Goal: Find specific page/section: Find specific page/section

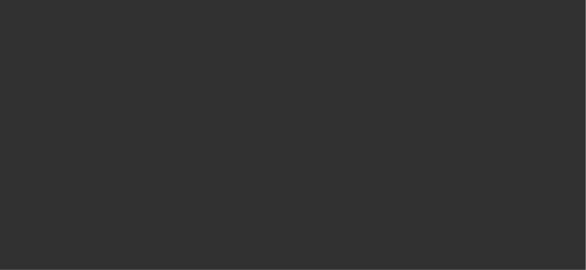
select select "10"
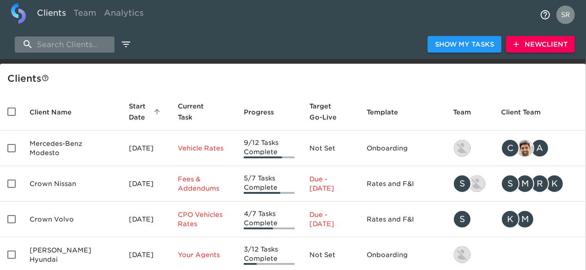
click at [73, 46] on input "search" at bounding box center [65, 44] width 100 height 16
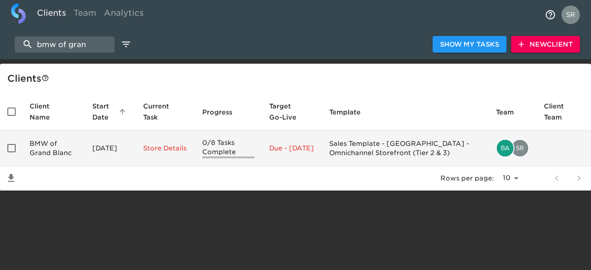
type input "bmw of gran"
click at [64, 149] on td "BMW of Grand Blanc" at bounding box center [53, 149] width 63 height 36
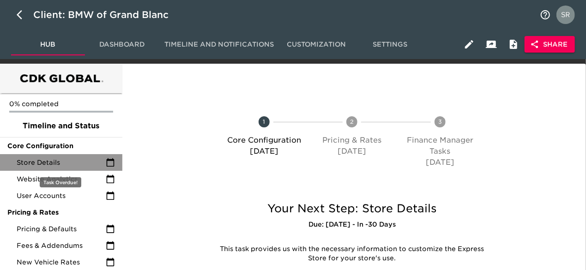
click at [58, 157] on div "Store Details" at bounding box center [61, 162] width 122 height 17
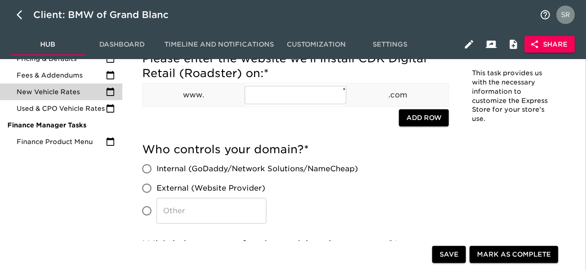
scroll to position [152, 0]
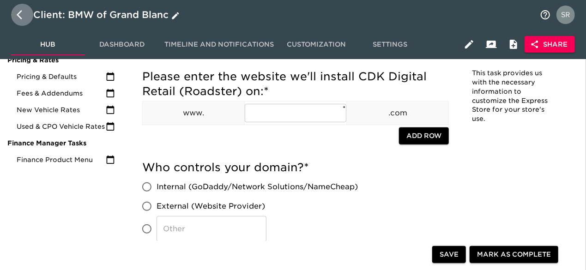
click at [25, 16] on icon "button" at bounding box center [22, 14] width 11 height 11
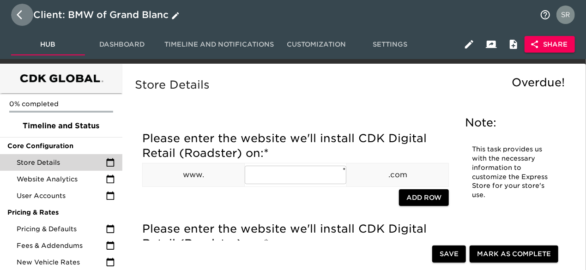
select select "10"
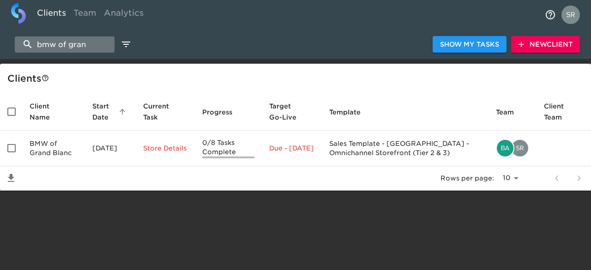
drag, startPoint x: 89, startPoint y: 46, endPoint x: 30, endPoint y: 49, distance: 58.8
click at [30, 49] on input "bmw of gran" at bounding box center [65, 44] width 100 height 16
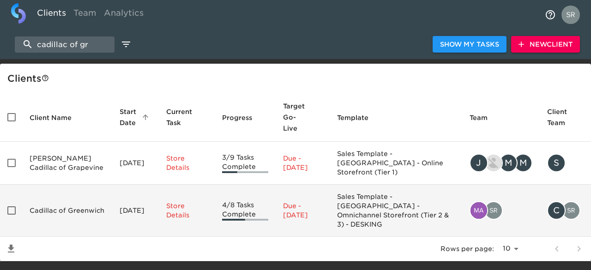
type input "cadillac of gr"
click at [36, 187] on td "Cadillac of Greenwich" at bounding box center [67, 211] width 90 height 52
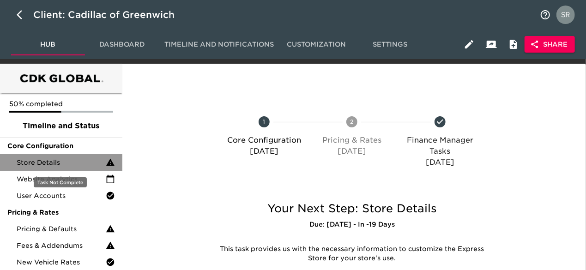
click at [56, 160] on span "Store Details" at bounding box center [61, 162] width 89 height 9
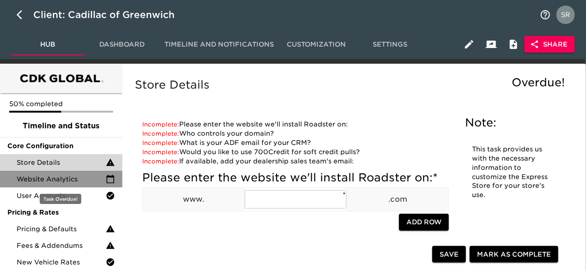
click at [73, 177] on span "Website Analytics" at bounding box center [61, 179] width 89 height 9
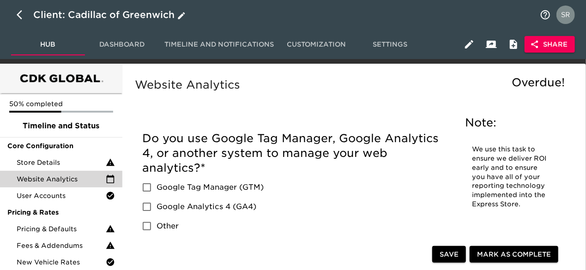
click at [21, 14] on icon "button" at bounding box center [22, 14] width 11 height 11
select select "10"
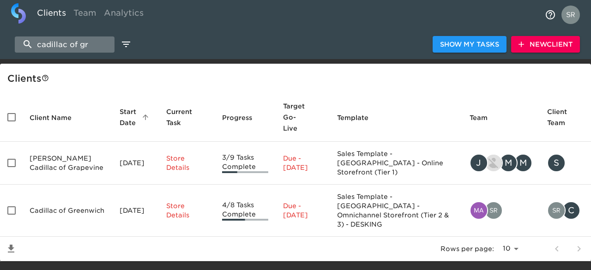
click at [91, 46] on input "cadillac of gr" at bounding box center [65, 44] width 100 height 16
type input "c"
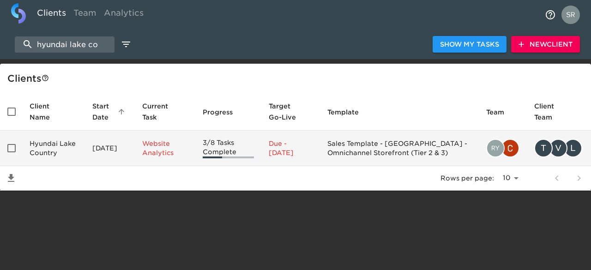
type input "hyundai lake co"
click at [60, 142] on td "Hyundai Lake Country" at bounding box center [53, 149] width 63 height 36
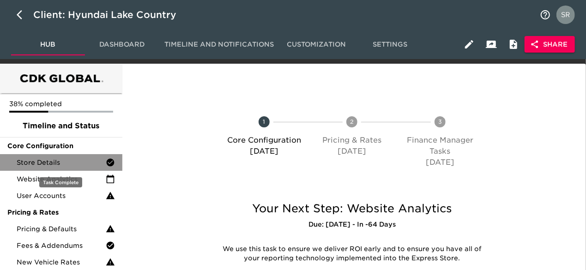
click at [72, 163] on span "Store Details" at bounding box center [61, 162] width 89 height 9
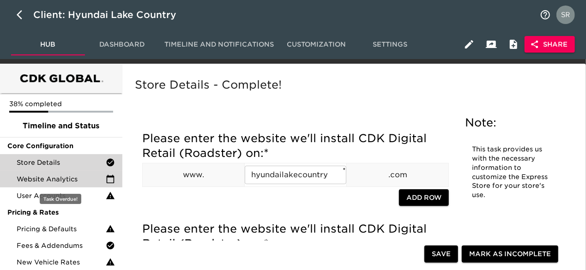
click at [43, 174] on div "Website Analytics" at bounding box center [61, 179] width 122 height 17
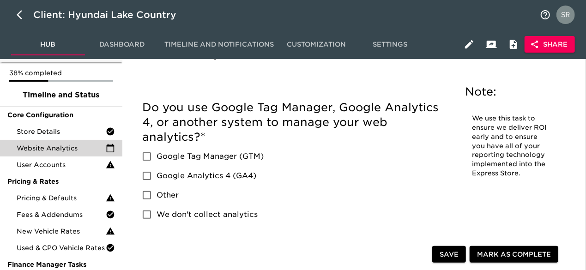
scroll to position [28, 0]
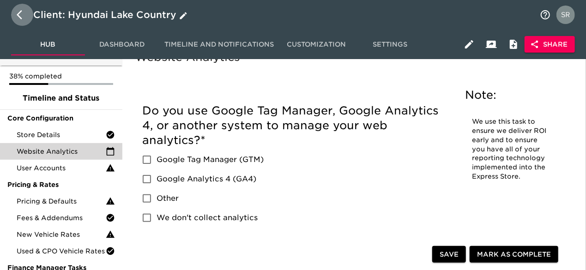
click at [20, 12] on icon "button" at bounding box center [20, 14] width 6 height 9
select select "10"
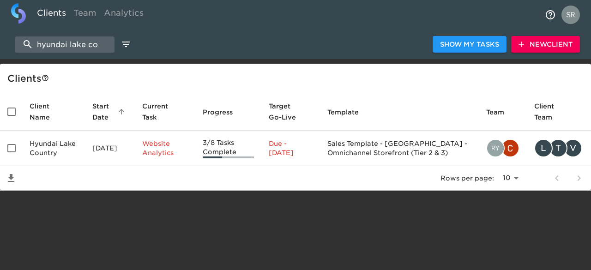
drag, startPoint x: 102, startPoint y: 42, endPoint x: 14, endPoint y: 30, distance: 88.6
click at [14, 30] on div "hyundai lake co Show My Tasks New Client" at bounding box center [295, 45] width 591 height 30
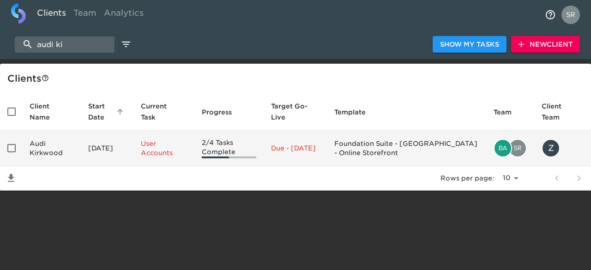
type input "audi ki"
click at [49, 156] on td "Audi Kirkwood" at bounding box center [51, 149] width 59 height 36
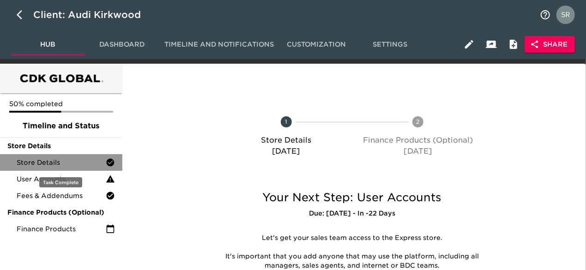
click at [47, 158] on span "Store Details" at bounding box center [61, 162] width 89 height 9
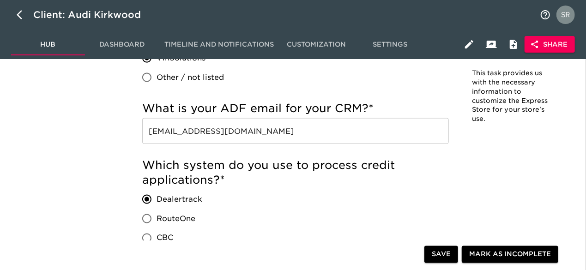
scroll to position [646, 0]
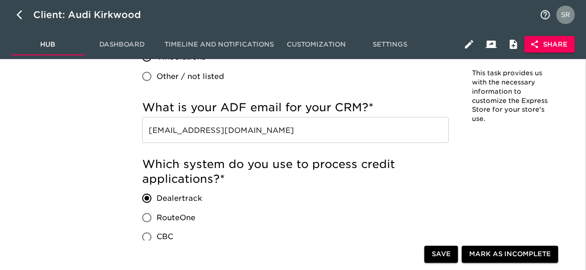
click at [387, 14] on div "Client: Audi Kirkwood" at bounding box center [293, 15] width 586 height 30
click at [21, 12] on icon "button" at bounding box center [22, 14] width 11 height 11
select select "10"
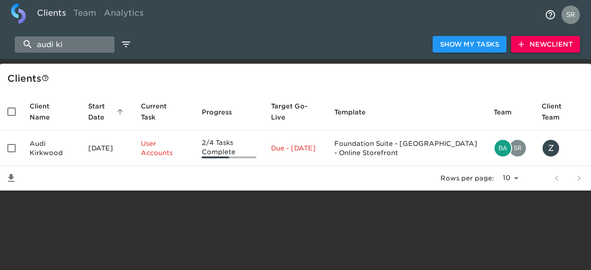
click at [65, 41] on input "audi ki" at bounding box center [65, 44] width 100 height 16
type input "a"
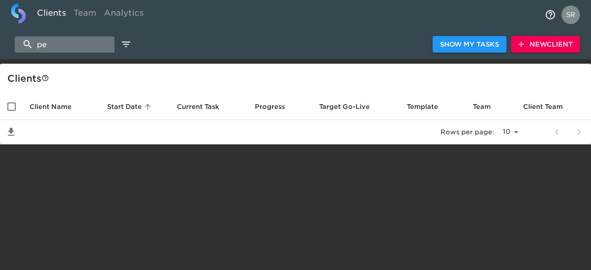
type input "p"
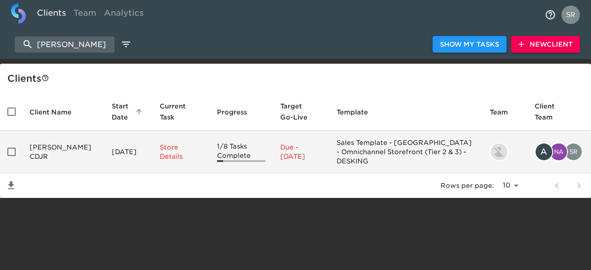
type input "[PERSON_NAME]"
click at [44, 148] on td "[PERSON_NAME] CDJR" at bounding box center [63, 152] width 82 height 43
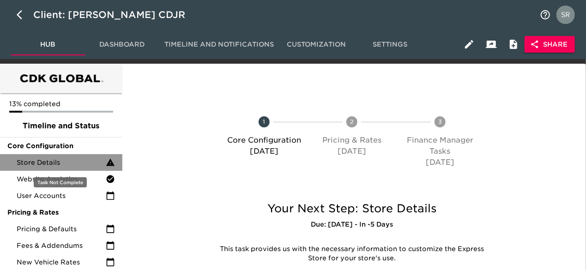
click at [50, 156] on div "Store Details" at bounding box center [61, 162] width 122 height 17
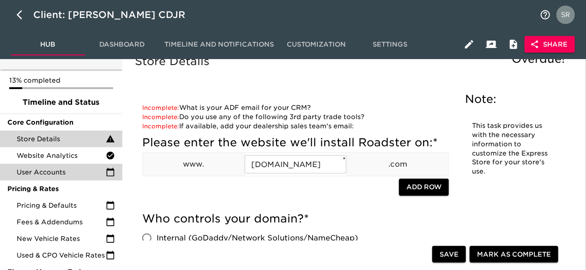
scroll to position [22, 0]
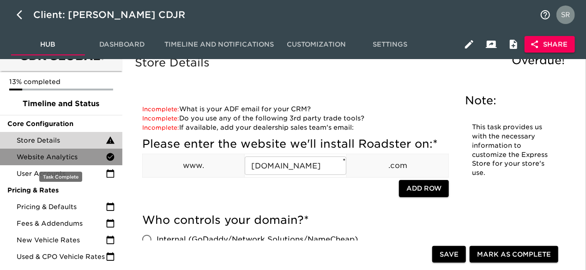
click at [64, 155] on span "Website Analytics" at bounding box center [61, 156] width 89 height 9
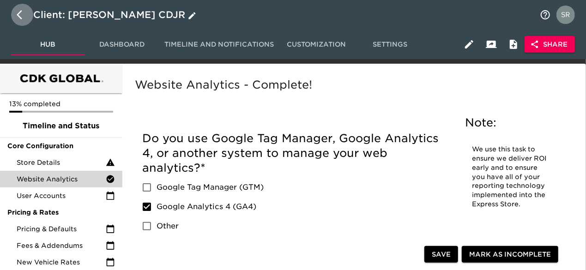
click at [19, 15] on icon "button" at bounding box center [22, 14] width 11 height 11
select select "10"
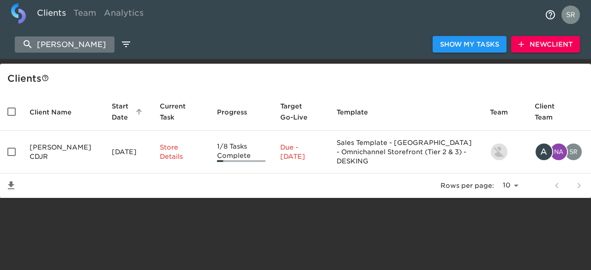
click at [77, 48] on input "[PERSON_NAME]" at bounding box center [65, 44] width 100 height 16
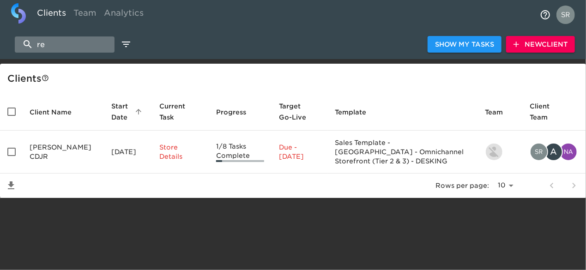
type input "r"
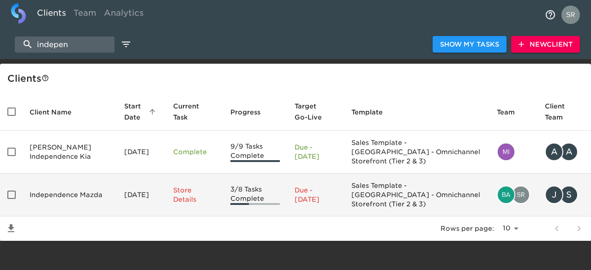
type input "indepen"
click at [67, 191] on td "Independence Mazda" at bounding box center [69, 195] width 95 height 43
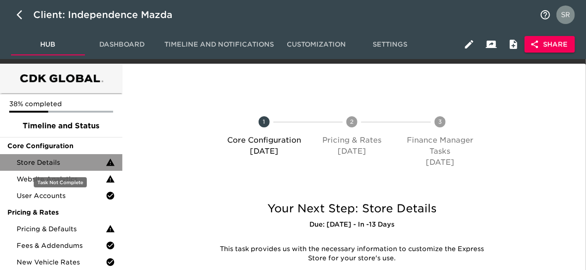
click at [76, 163] on span "Store Details" at bounding box center [61, 162] width 89 height 9
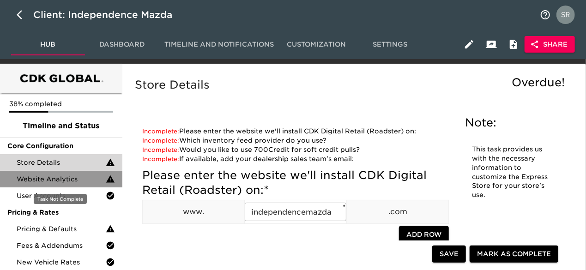
click at [58, 182] on span "Website Analytics" at bounding box center [61, 179] width 89 height 9
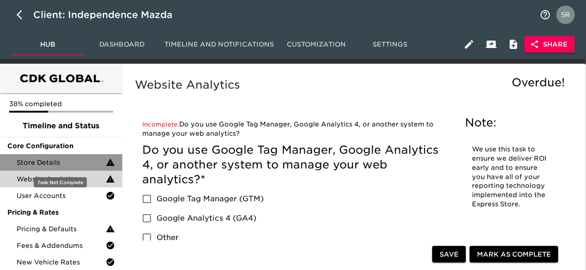
click at [64, 158] on span "Store Details" at bounding box center [61, 162] width 89 height 9
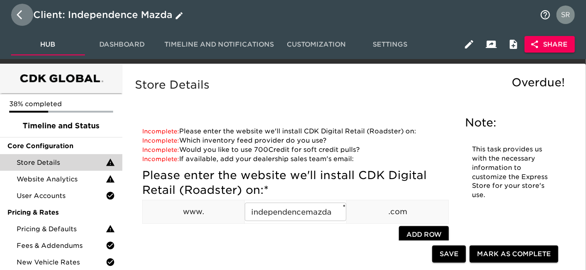
click at [18, 12] on icon "button" at bounding box center [22, 14] width 11 height 11
select select "10"
